Goal: Task Accomplishment & Management: Manage account settings

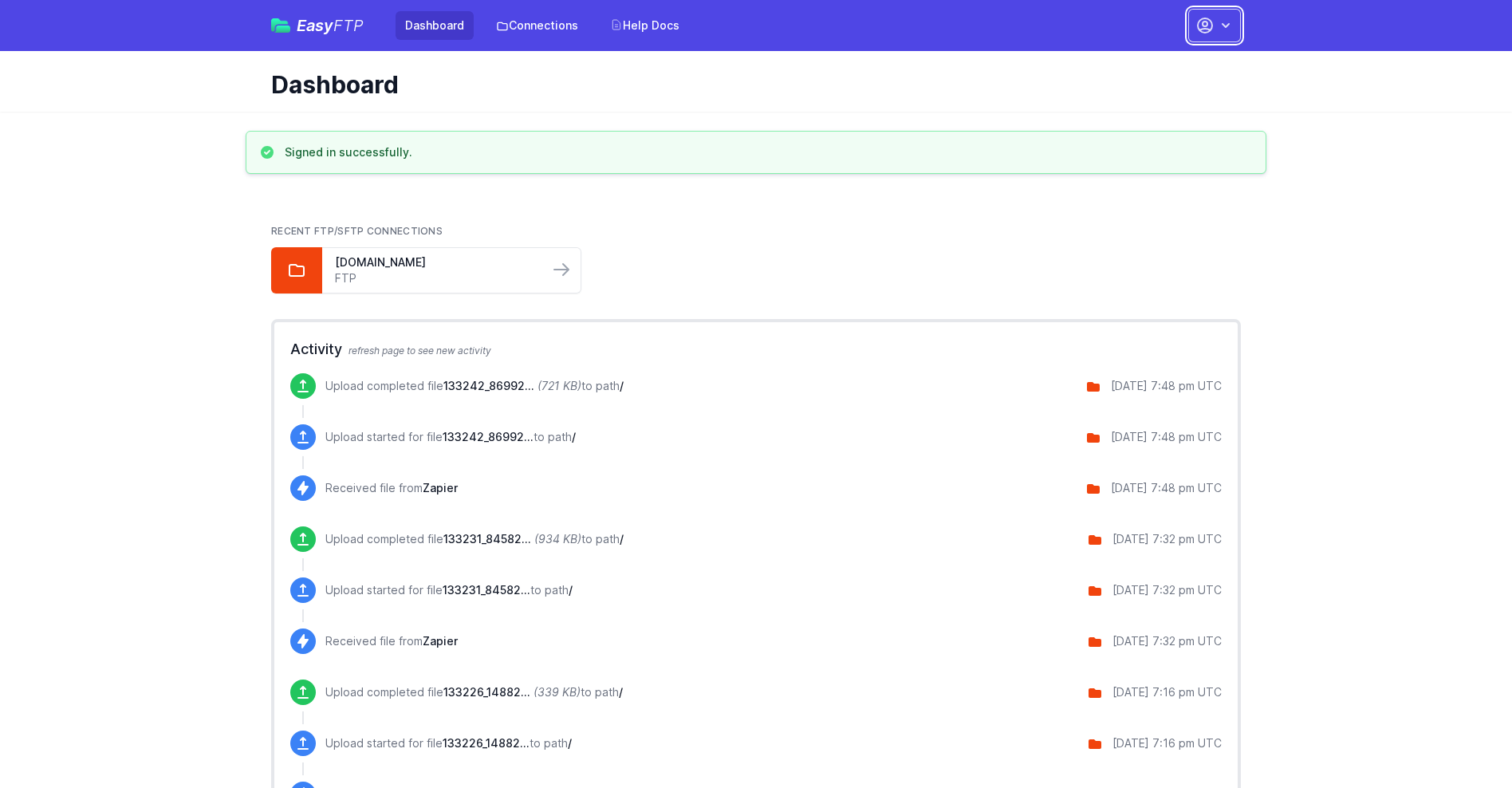
click at [1214, 25] on button "button" at bounding box center [1214, 25] width 53 height 33
click at [1164, 66] on link "Account Settings" at bounding box center [1164, 66] width 153 height 29
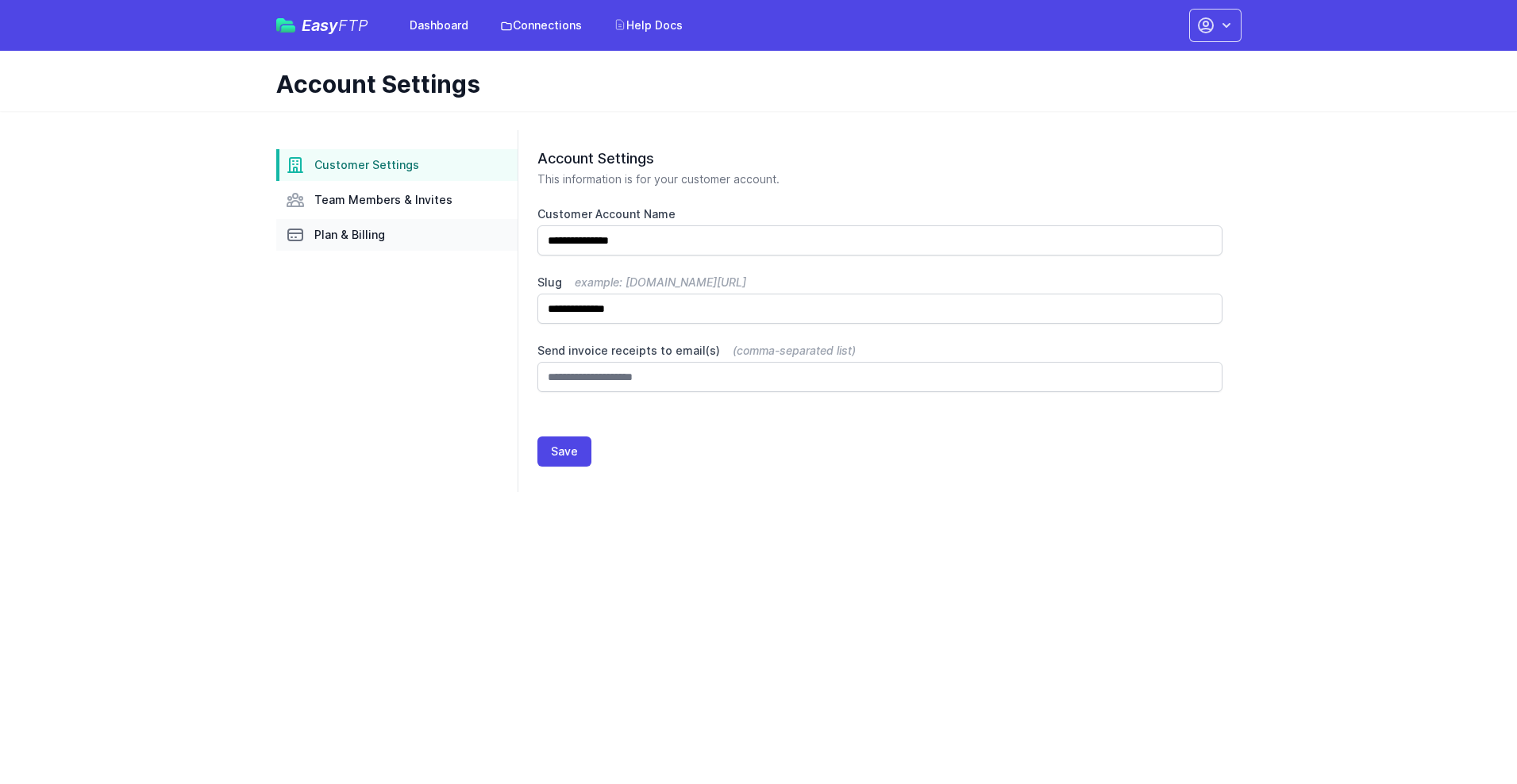
click at [397, 235] on link "Plan & Billing" at bounding box center [396, 234] width 241 height 32
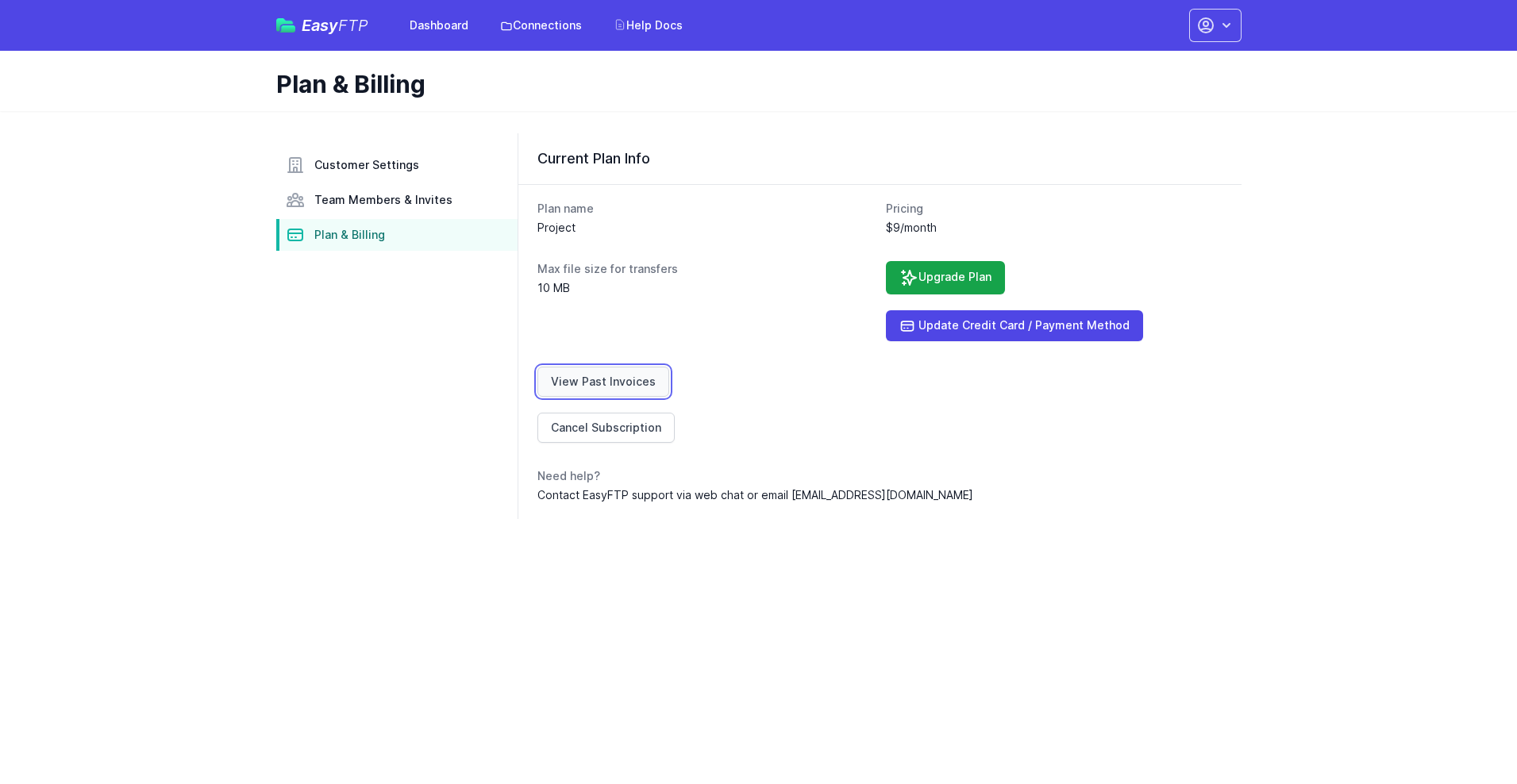
click at [600, 382] on link "View Past Invoices" at bounding box center [603, 381] width 131 height 30
